Goal: Find contact information: Find contact information

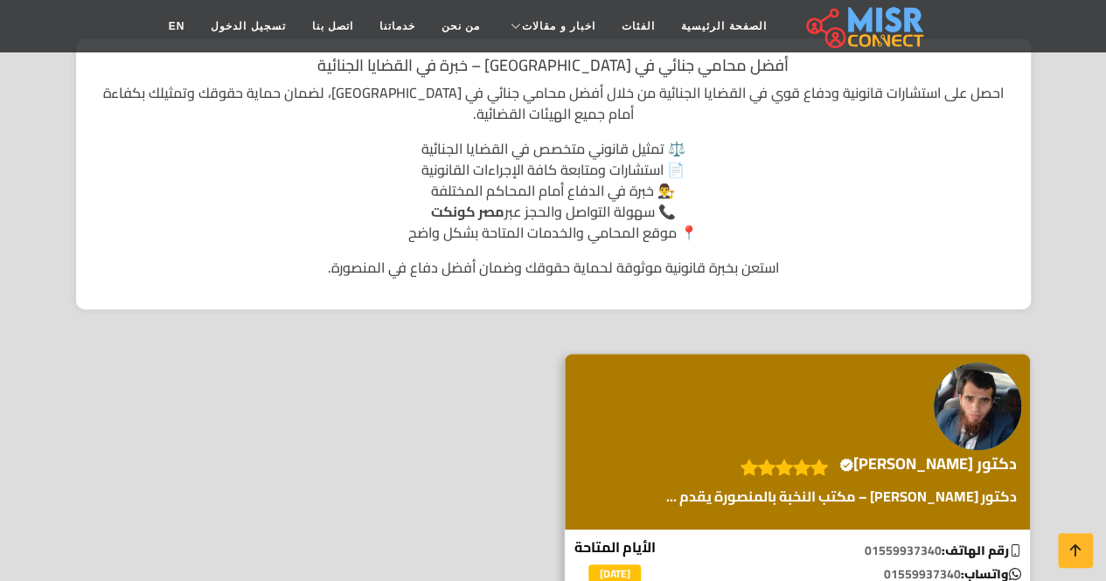
scroll to position [350, 0]
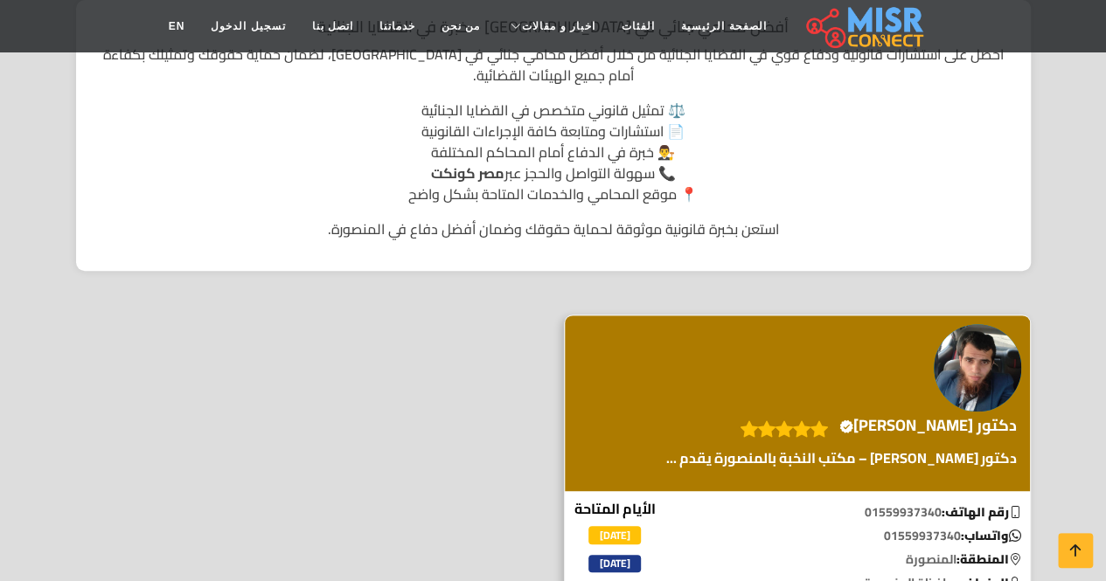
click at [971, 375] on img at bounding box center [977, 367] width 87 height 87
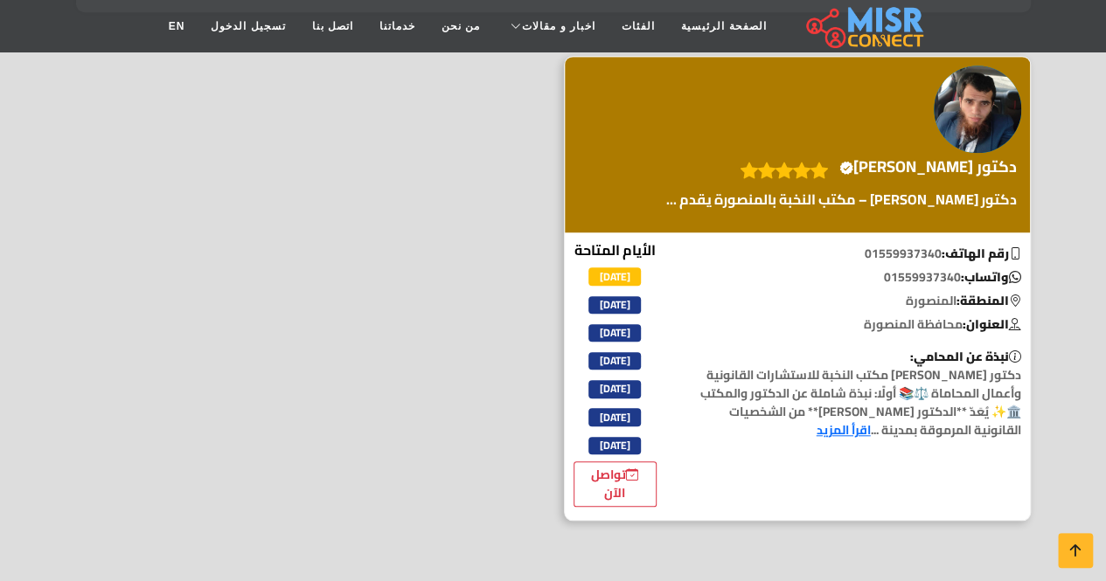
scroll to position [612, 0]
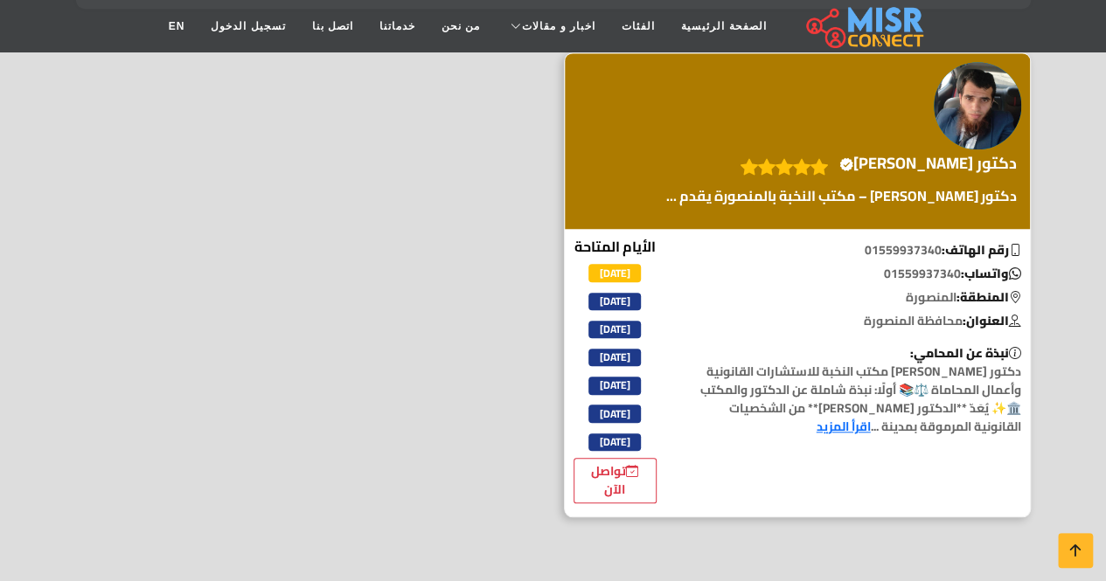
click at [871, 415] on link "اقرأ المزيد" at bounding box center [844, 426] width 54 height 23
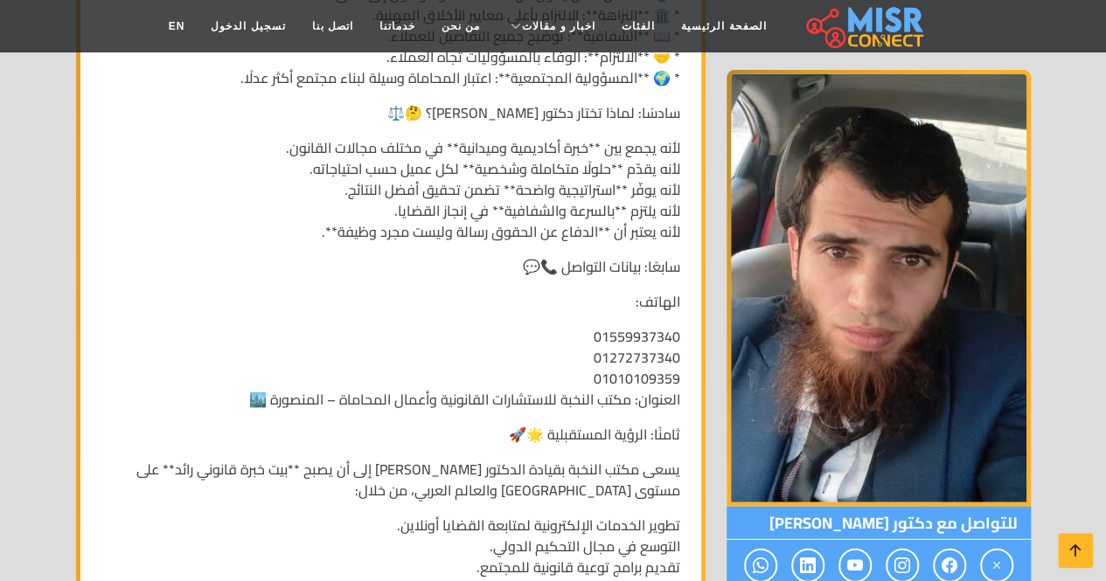
scroll to position [2011, 0]
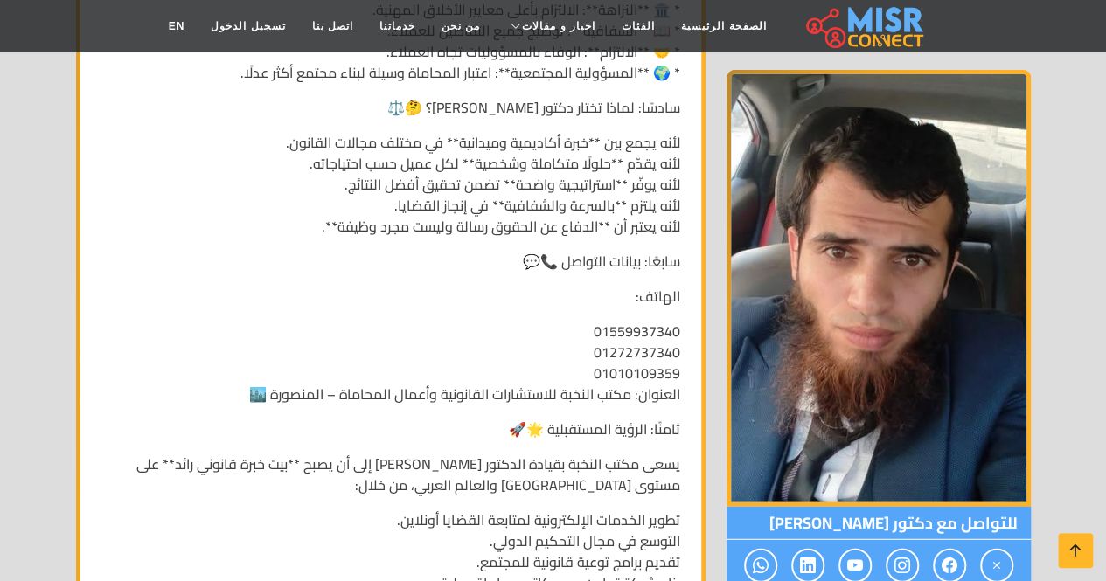
click at [605, 399] on p "01559937340 01272737340 01010109359 العنوان: مكتب النخبة للاستشارات القانونية و…" at bounding box center [390, 363] width 579 height 84
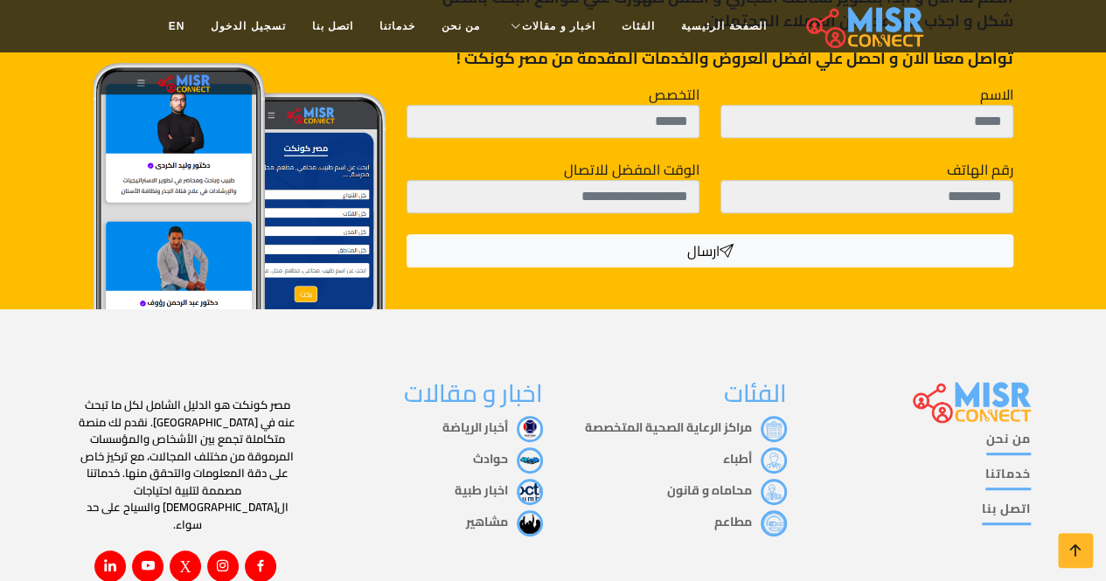
scroll to position [3659, 0]
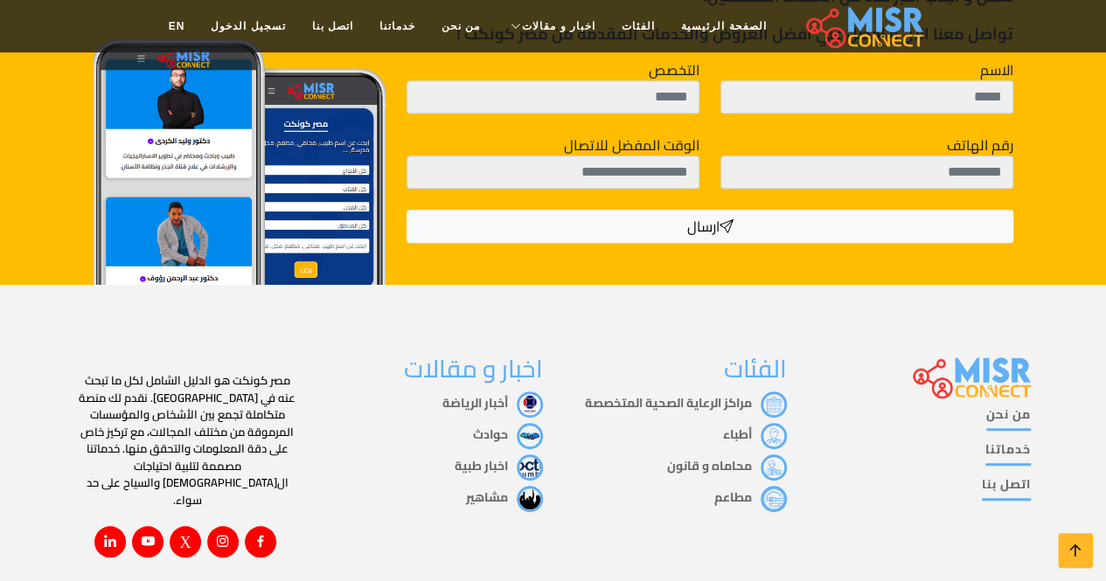
click at [1023, 406] on link "من نحن" at bounding box center [1008, 418] width 45 height 25
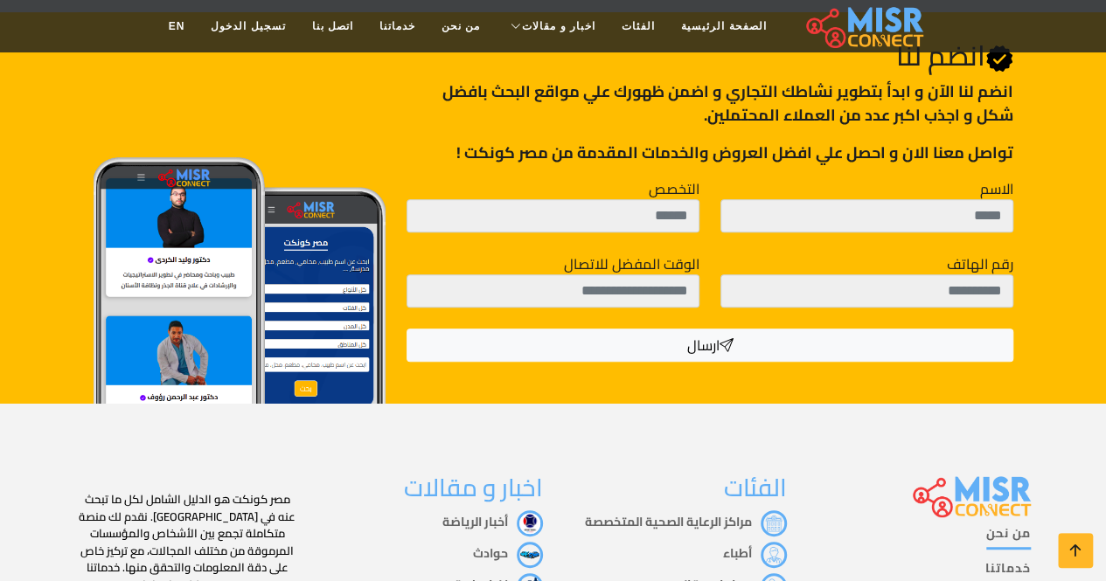
scroll to position [3397, 0]
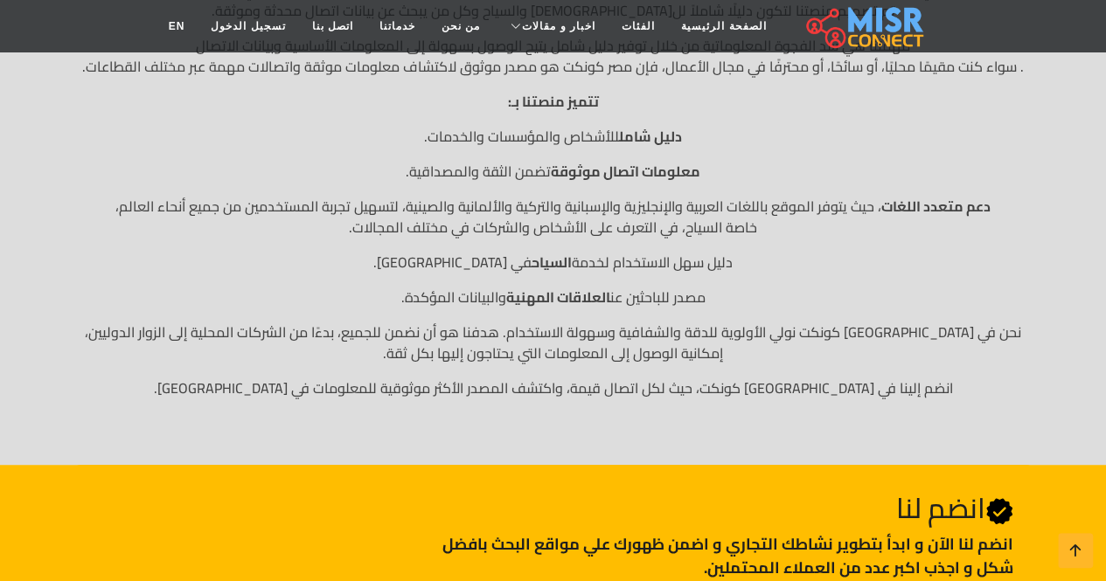
scroll to position [350, 0]
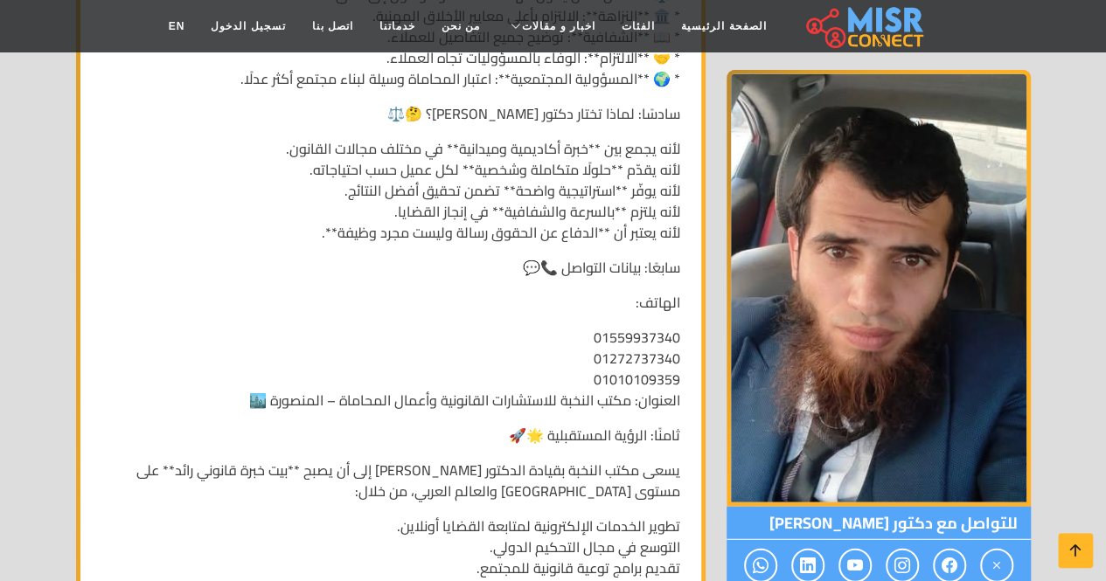
scroll to position [2011, 0]
